Goal: Task Accomplishment & Management: Use online tool/utility

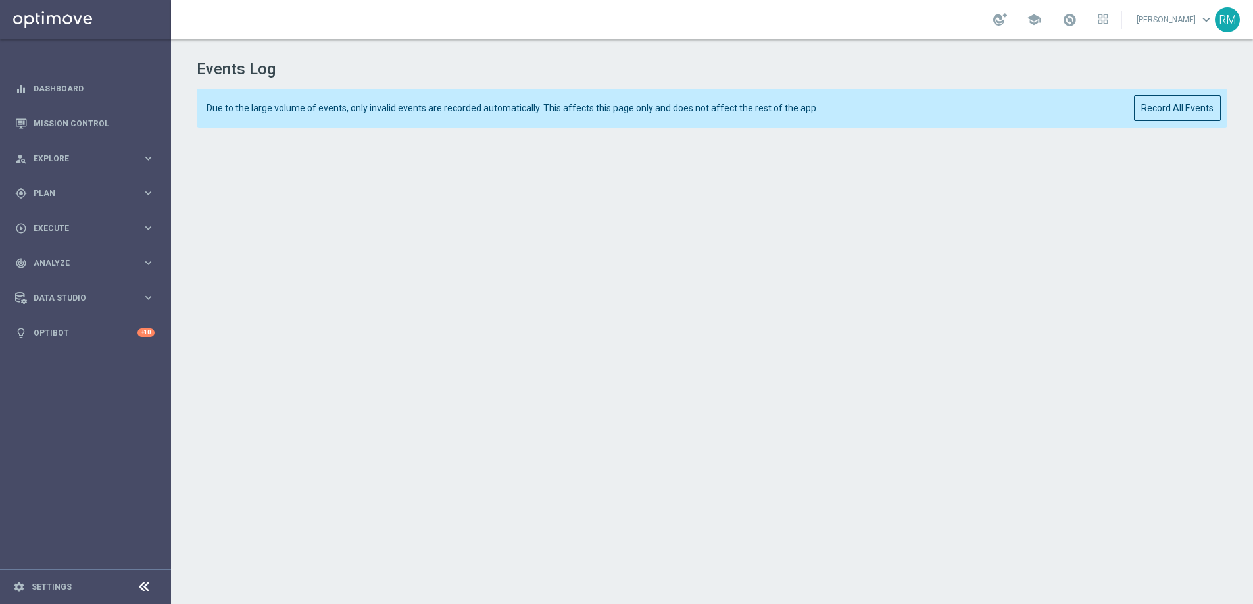
click at [1136, 72] on h1 "Events Log" at bounding box center [712, 69] width 1031 height 19
click at [1192, 108] on button "Record All Events" at bounding box center [1177, 108] width 87 height 26
click at [1185, 107] on button "Record All Events" at bounding box center [1177, 108] width 87 height 26
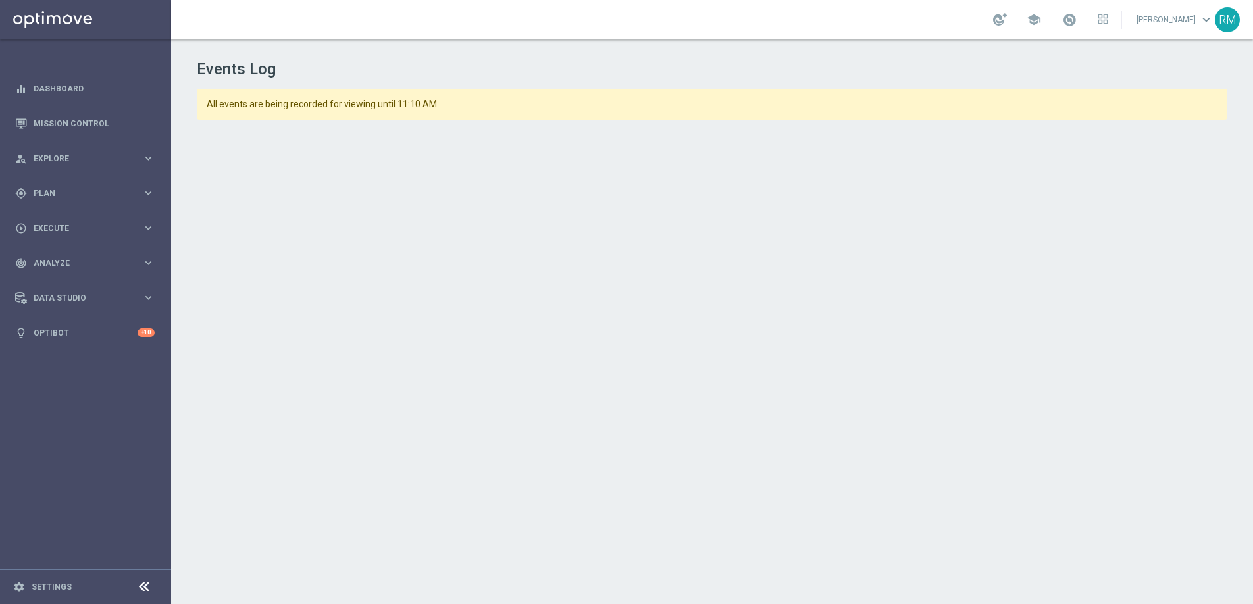
click at [1065, 99] on span "All events are being recorded for viewing until 11:10 AM ." at bounding box center [665, 104] width 917 height 11
click at [1060, 84] on div "Events Log All events are being recorded for viewing until 11:10 AM ." at bounding box center [712, 318] width 1082 height 559
click at [1049, 64] on h1 "Events Log" at bounding box center [712, 69] width 1030 height 19
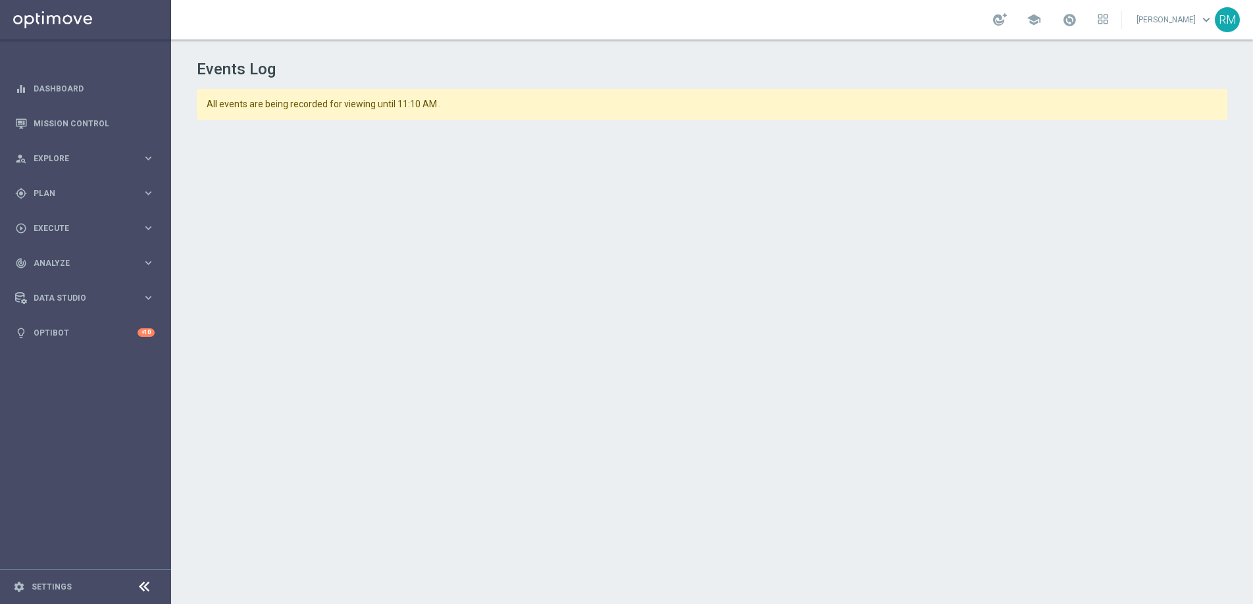
click at [1049, 64] on h1 "Events Log" at bounding box center [712, 69] width 1030 height 19
